Goal: Transaction & Acquisition: Purchase product/service

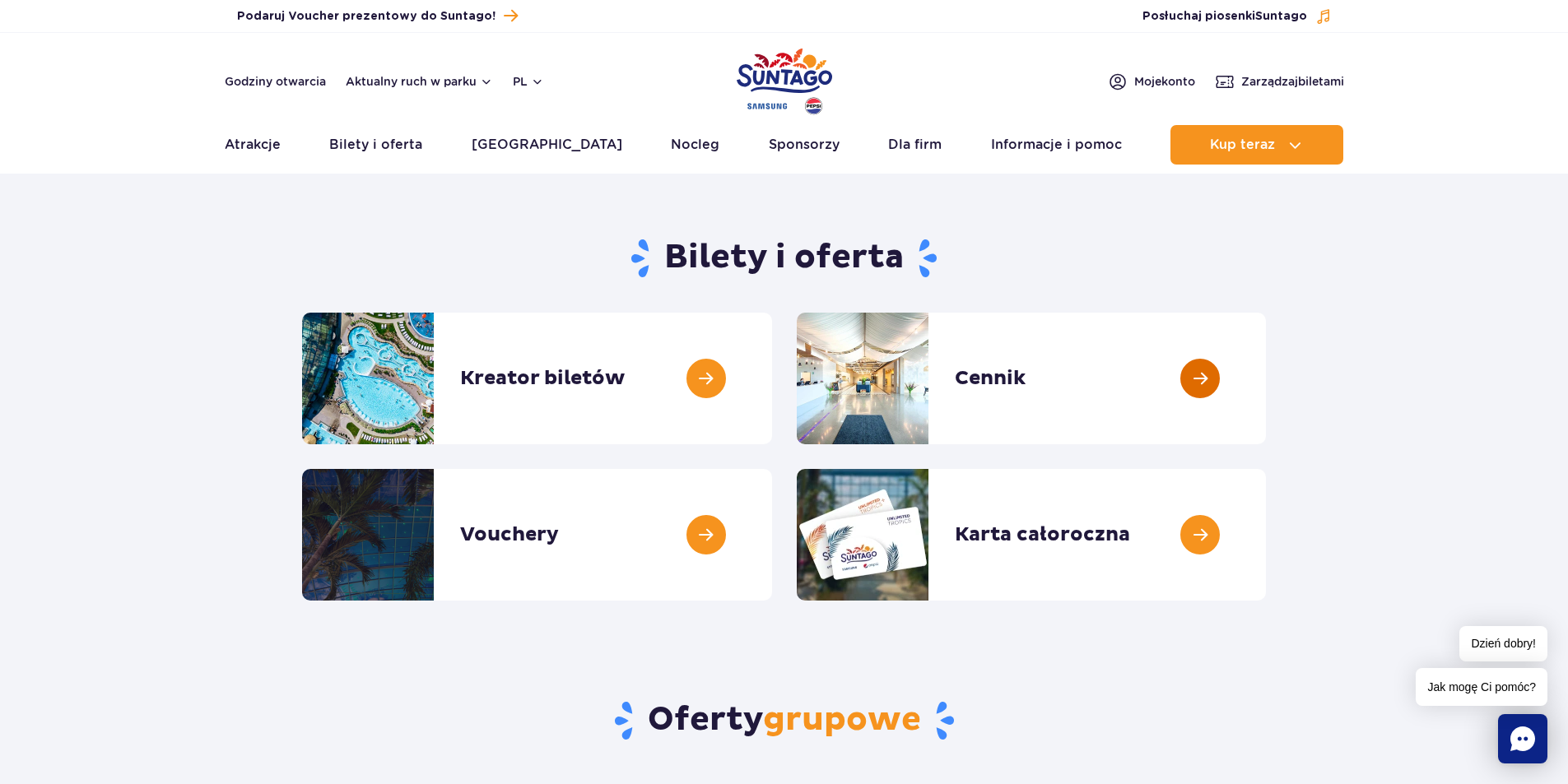
click at [1266, 378] on link at bounding box center [1266, 379] width 0 height 131
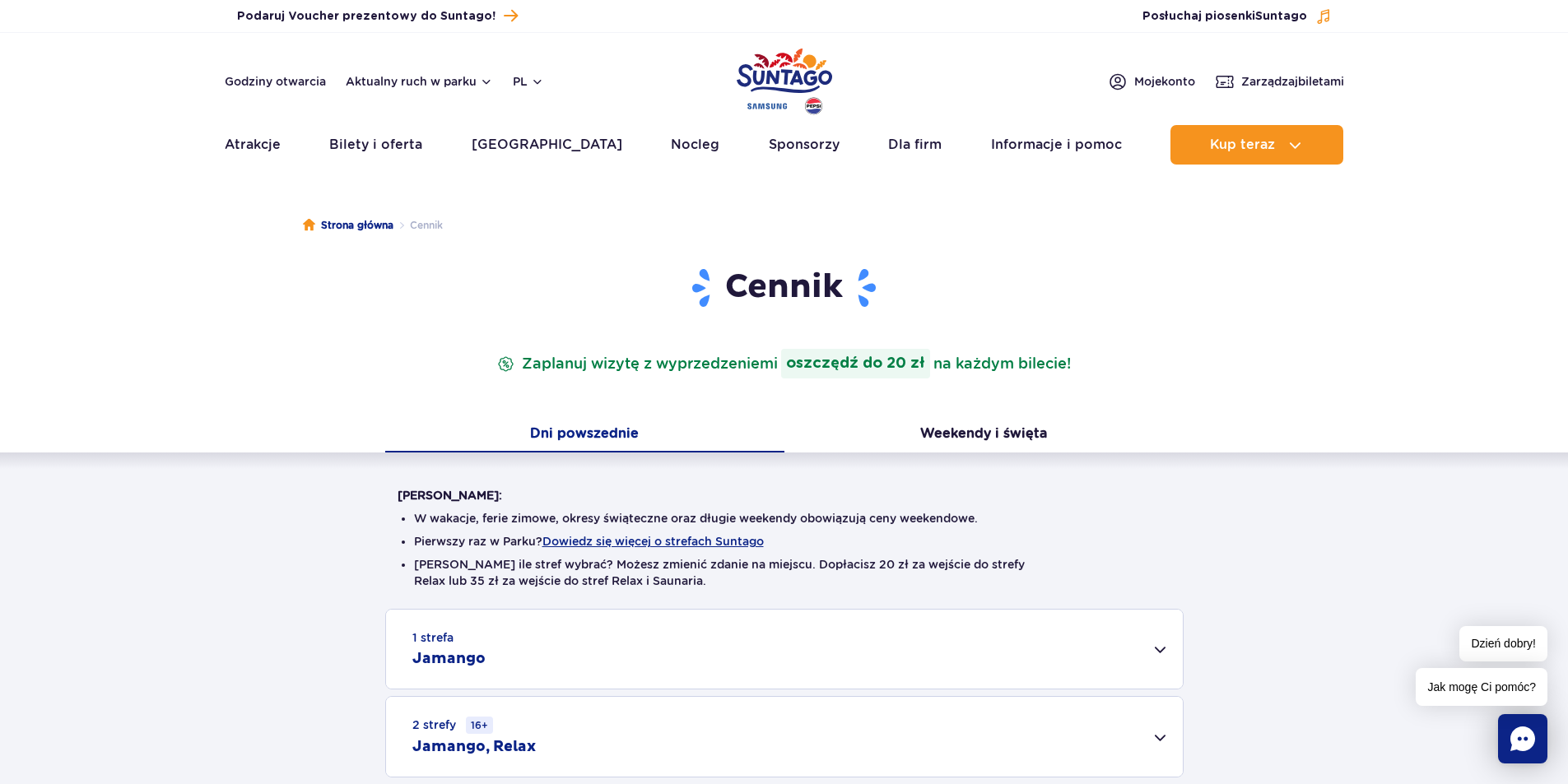
click at [1153, 652] on div "1 strefa Jamango" at bounding box center [784, 649] width 797 height 79
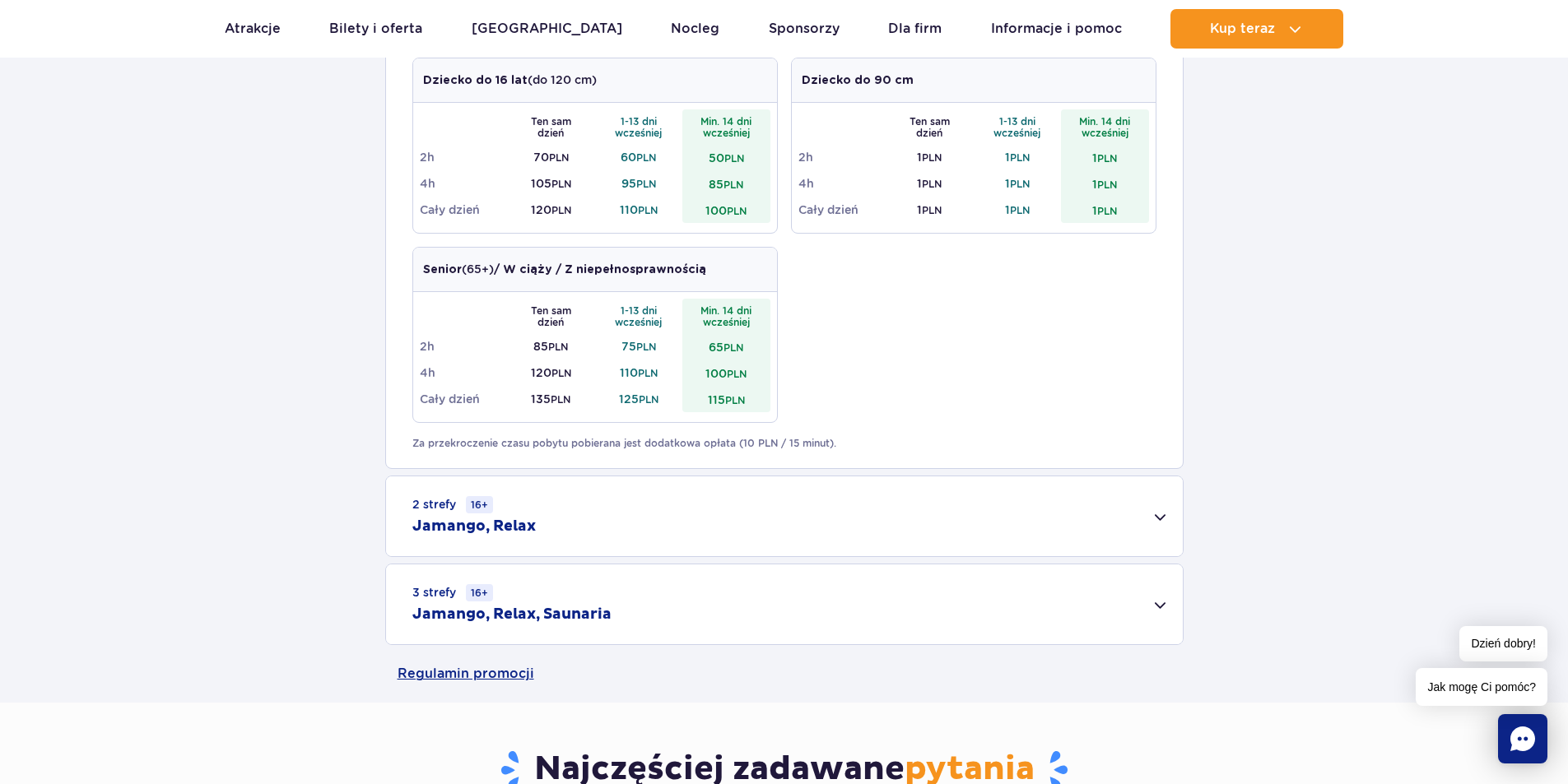
scroll to position [823, 0]
click at [1155, 599] on div "3 strefy 16+ Jamango, Relax, Saunaria" at bounding box center [784, 602] width 797 height 80
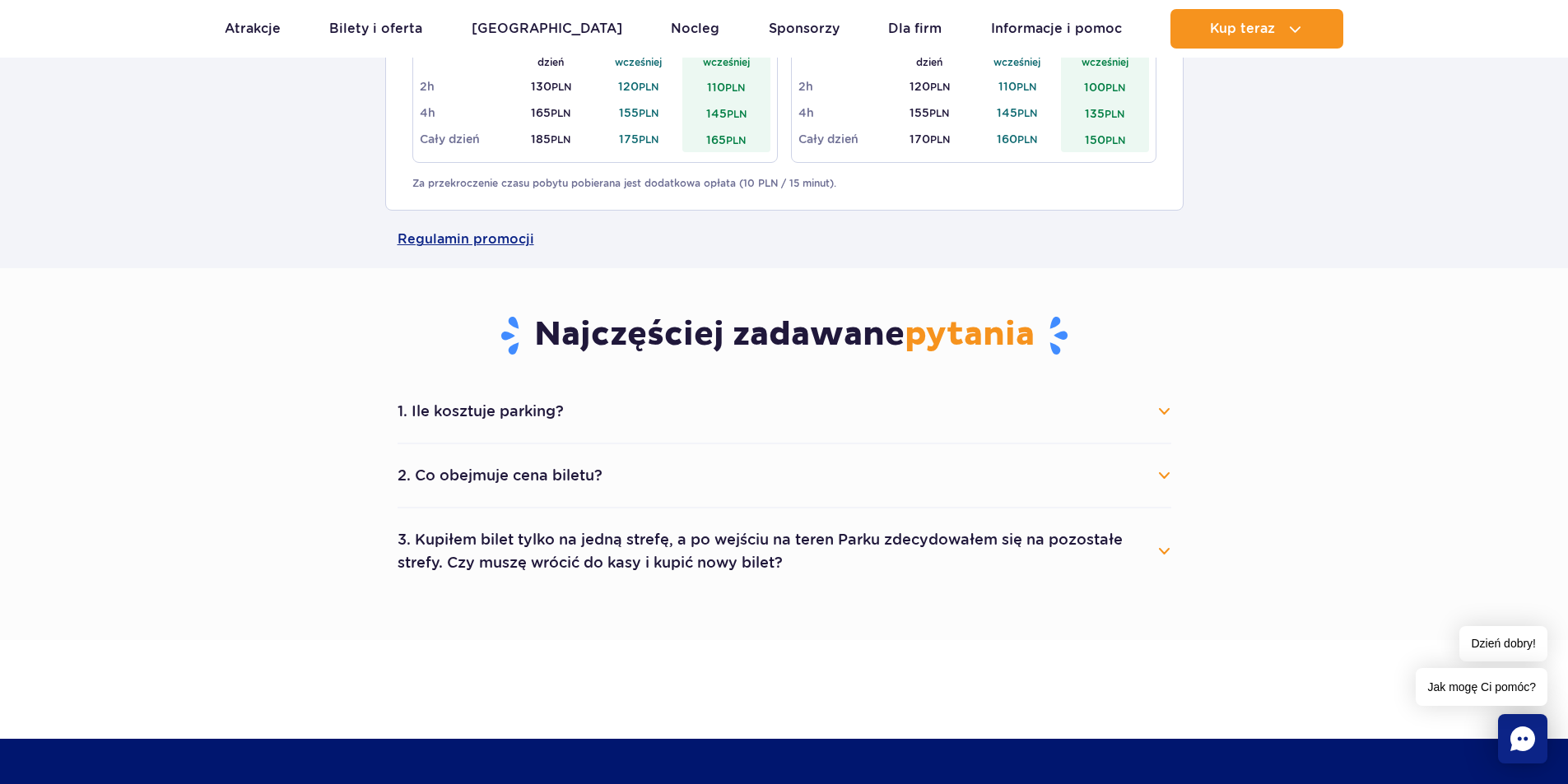
scroll to position [1481, 0]
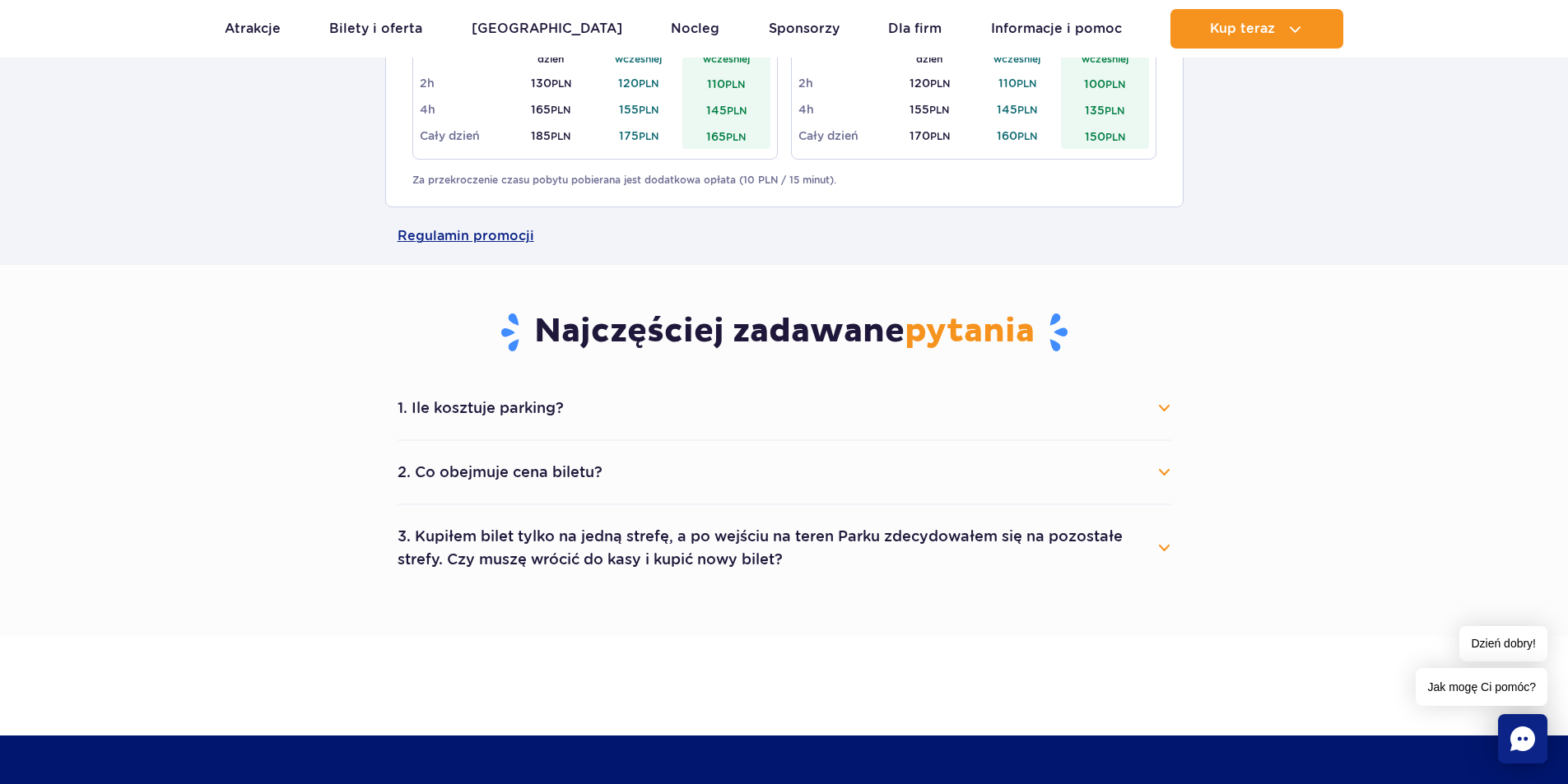
click at [1158, 479] on button "2. Co obejmuje cena biletu?" at bounding box center [784, 473] width 774 height 36
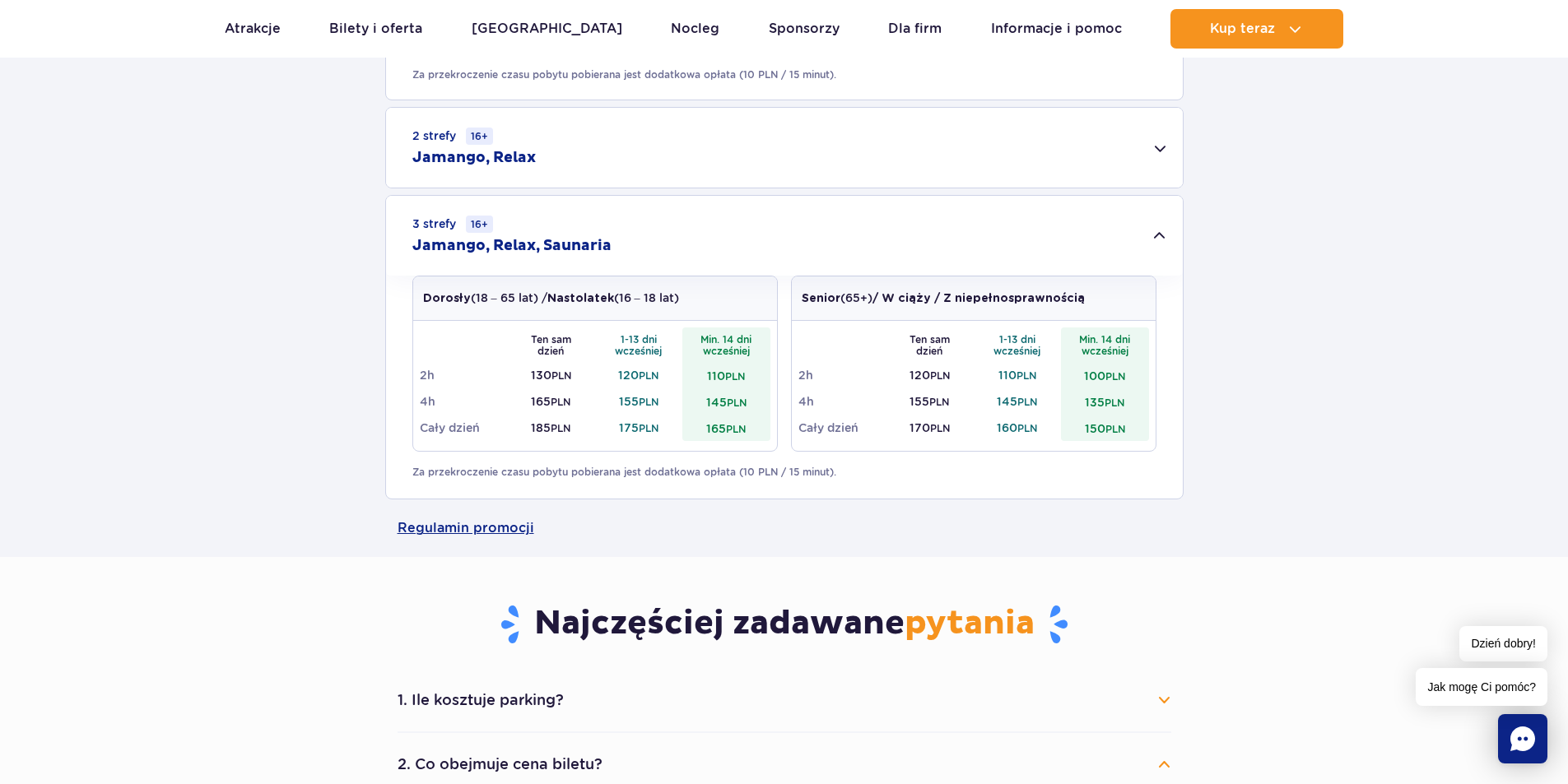
scroll to position [905, 0]
